Goal: Go to known website: Access a specific website the user already knows

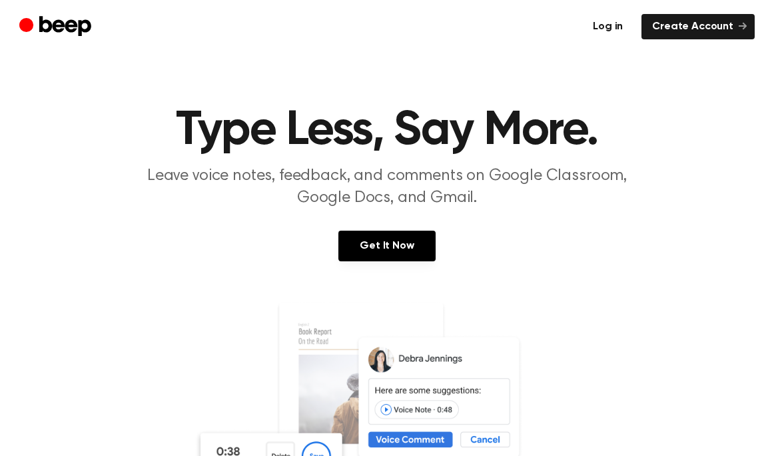
click at [609, 24] on link "Log in" at bounding box center [607, 26] width 51 height 25
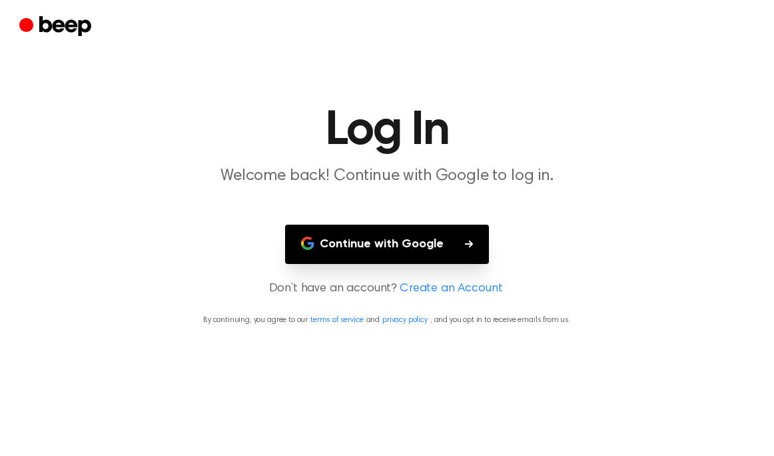
click at [422, 248] on button "Continue with Google" at bounding box center [387, 244] width 204 height 39
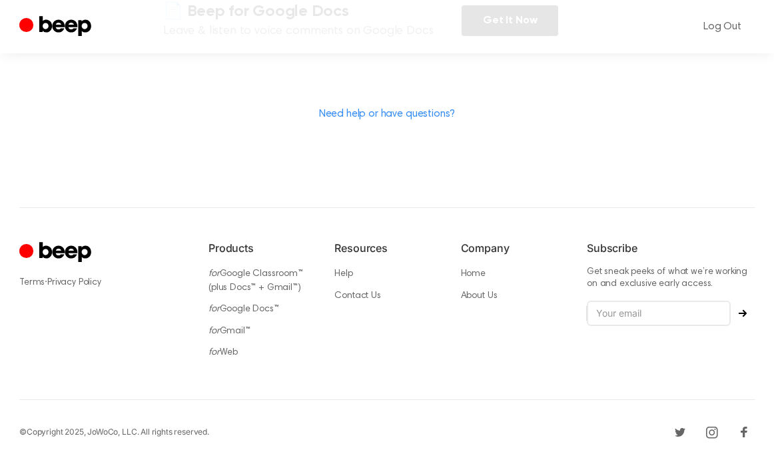
scroll to position [418, 0]
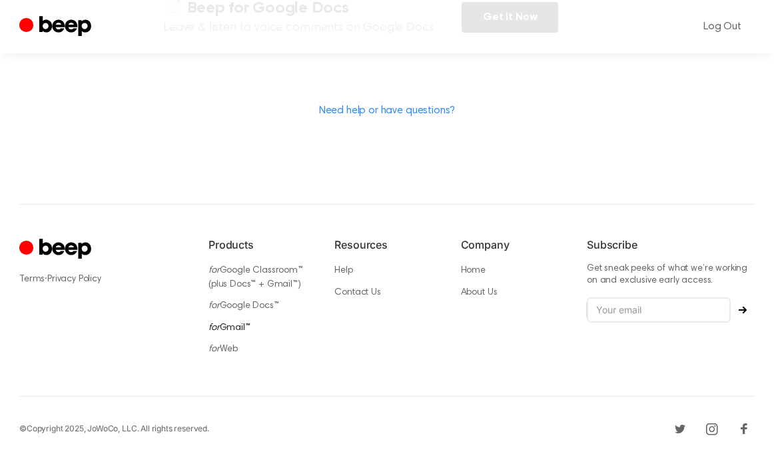
click at [233, 323] on link "for Gmail™" at bounding box center [230, 327] width 42 height 9
